Goal: Information Seeking & Learning: Learn about a topic

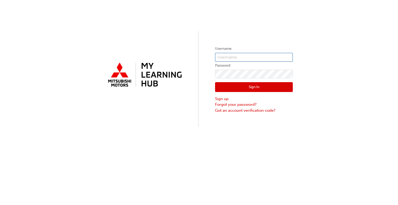
type input "0005441418"
click at [218, 87] on button "Sign In" at bounding box center [254, 87] width 78 height 10
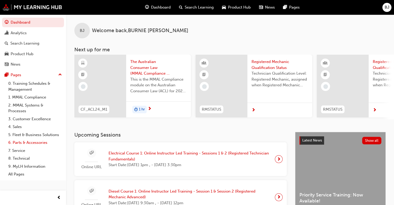
click at [32, 142] on link "6. Parts & Accessories" at bounding box center [35, 143] width 58 height 8
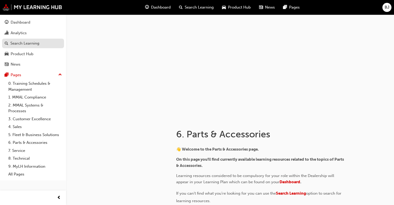
click at [34, 43] on div "Search Learning" at bounding box center [24, 43] width 29 height 6
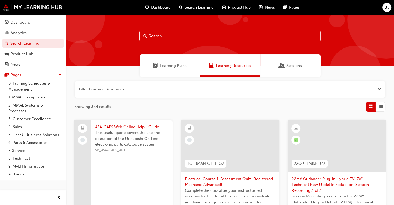
click at [175, 35] on input "text" at bounding box center [231, 36] width 182 height 10
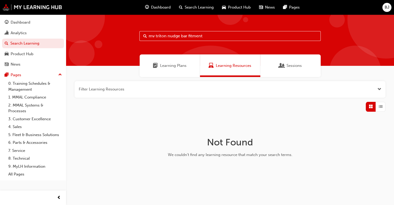
click at [211, 36] on input "mv triton nudge bar fitment" at bounding box center [231, 36] width 182 height 10
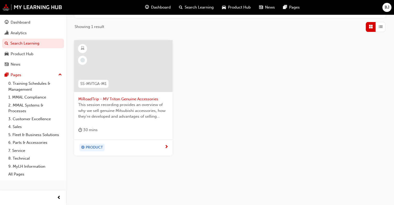
scroll to position [81, 0]
type input "mv triton"
click at [166, 145] on span "next-icon" at bounding box center [167, 146] width 4 height 5
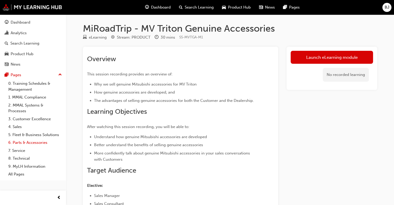
click at [36, 143] on link "6. Parts & Accessories" at bounding box center [35, 143] width 58 height 8
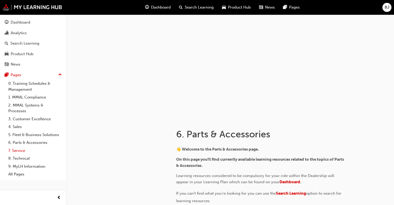
click at [21, 151] on link "7. Service" at bounding box center [35, 151] width 58 height 8
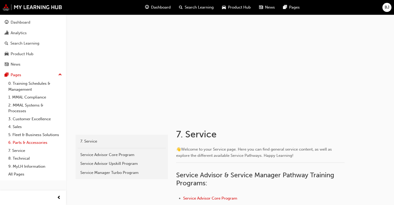
click at [32, 142] on link "6. Parts & Accessories" at bounding box center [35, 143] width 58 height 8
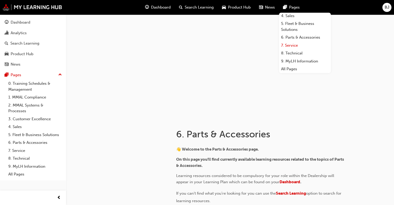
scroll to position [26, 0]
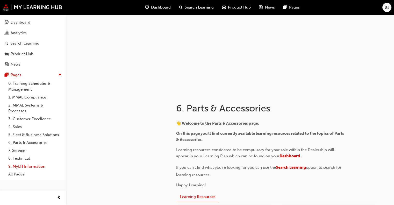
click at [35, 165] on link "9. MyLH Information" at bounding box center [35, 167] width 58 height 8
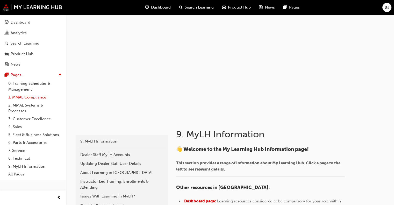
click at [61, 101] on link "1. MMAL Compliance" at bounding box center [35, 97] width 58 height 8
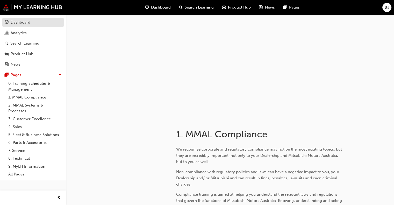
click at [18, 23] on div "Dashboard" at bounding box center [21, 22] width 20 height 6
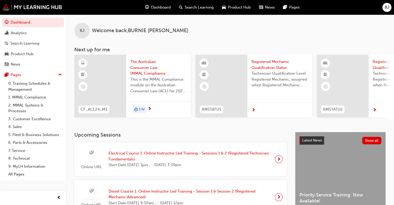
click at [197, 7] on span "Search Learning" at bounding box center [199, 7] width 29 height 6
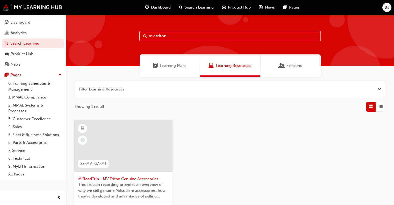
click at [193, 34] on input "mv triton" at bounding box center [231, 36] width 182 height 10
type input "m"
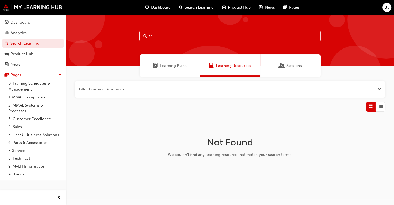
type input "t"
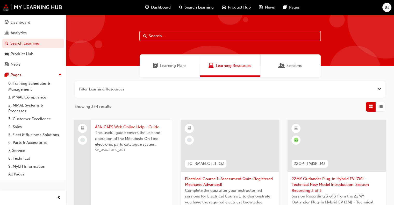
click at [238, 8] on span "Product Hub" at bounding box center [239, 7] width 23 height 6
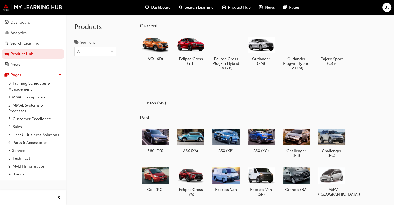
click at [163, 86] on div at bounding box center [155, 88] width 29 height 21
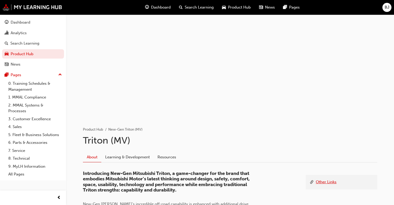
click at [328, 179] on link "Other Links" at bounding box center [326, 182] width 21 height 6
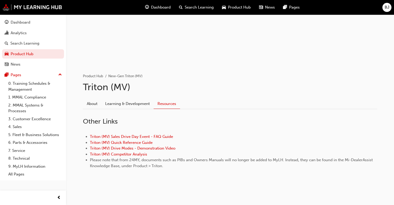
scroll to position [54, 0]
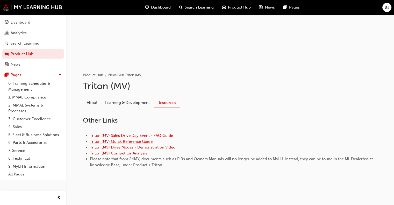
click at [135, 140] on link "Triton (MV) Quick Reference Guide" at bounding box center [121, 141] width 63 height 5
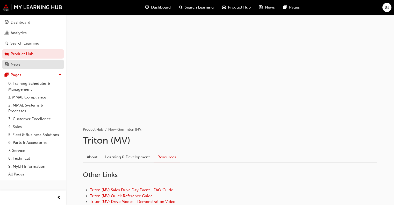
click at [35, 65] on div "News" at bounding box center [33, 64] width 57 height 6
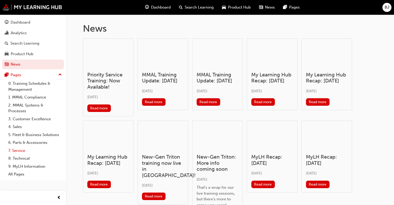
click at [19, 151] on link "7. Service" at bounding box center [35, 151] width 58 height 8
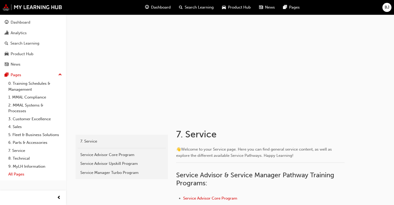
click at [20, 173] on link "All Pages" at bounding box center [35, 174] width 58 height 8
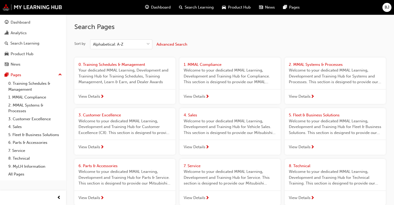
click at [170, 45] on span "Advanced Search" at bounding box center [172, 44] width 31 height 5
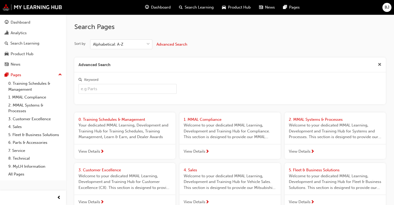
click at [129, 91] on input "Keyword" at bounding box center [128, 89] width 98 height 10
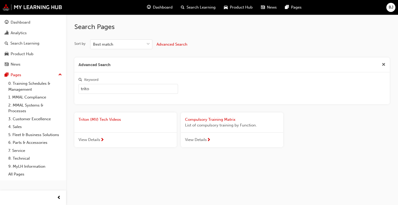
type input "triton"
click at [116, 120] on span "Triton (MV) Tech Videos" at bounding box center [100, 119] width 43 height 5
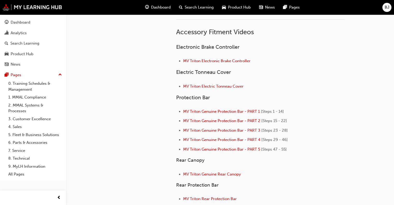
scroll to position [104, 0]
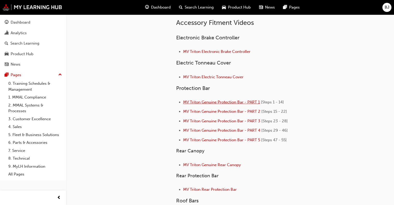
click at [212, 101] on span "MV Triton Genuine Protection Bar - PART 1" at bounding box center [221, 102] width 77 height 5
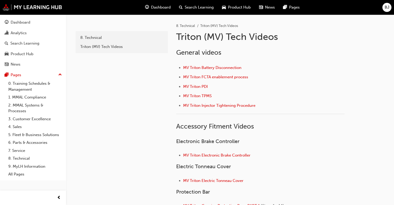
click at [385, 7] on div "BJ" at bounding box center [387, 7] width 9 height 9
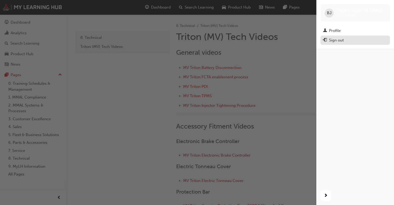
click at [336, 41] on div "Sign out" at bounding box center [336, 40] width 15 height 6
